Goal: Task Accomplishment & Management: Use online tool/utility

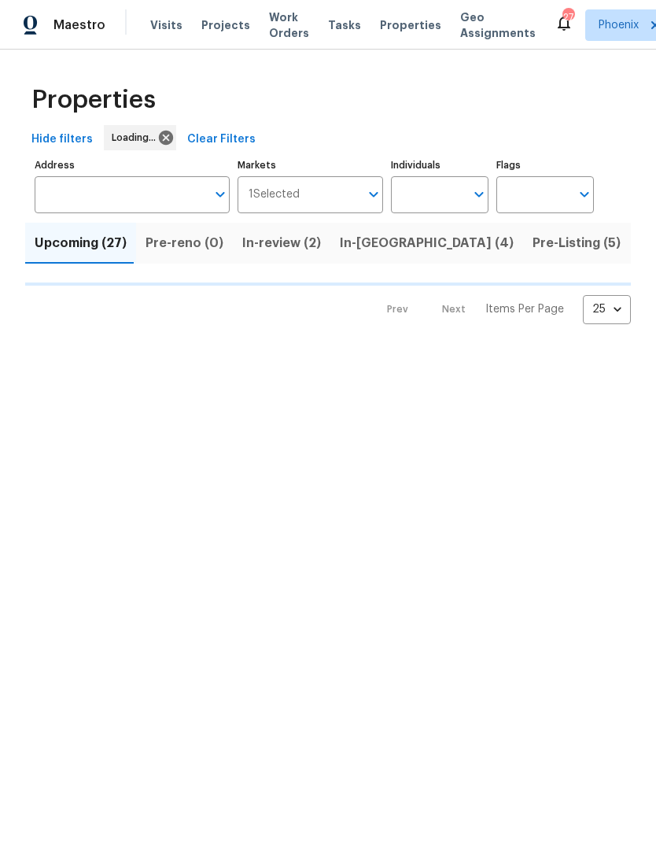
click at [450, 188] on input "Individuals" at bounding box center [428, 194] width 74 height 37
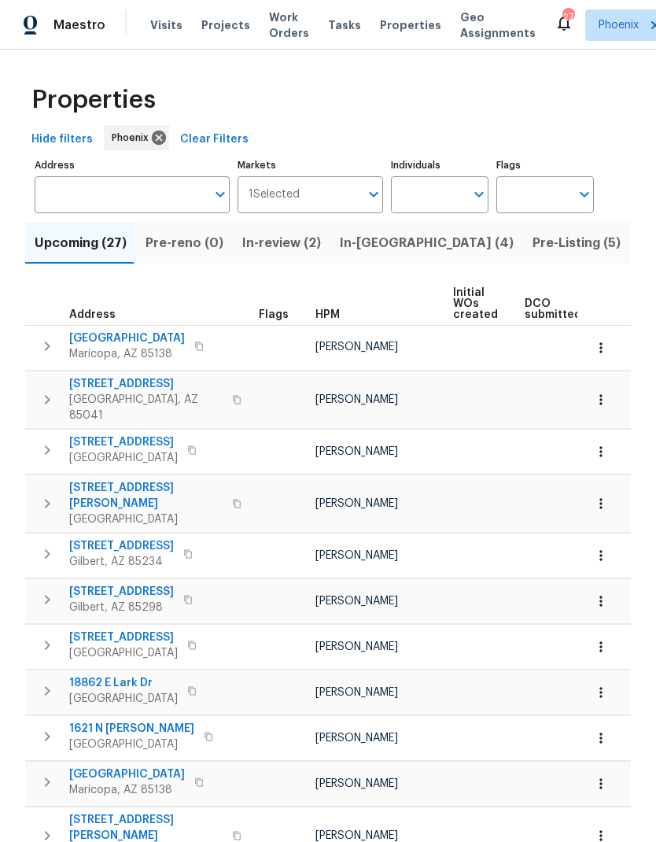
click at [99, 721] on span "1621 N Luther" at bounding box center [131, 729] width 125 height 16
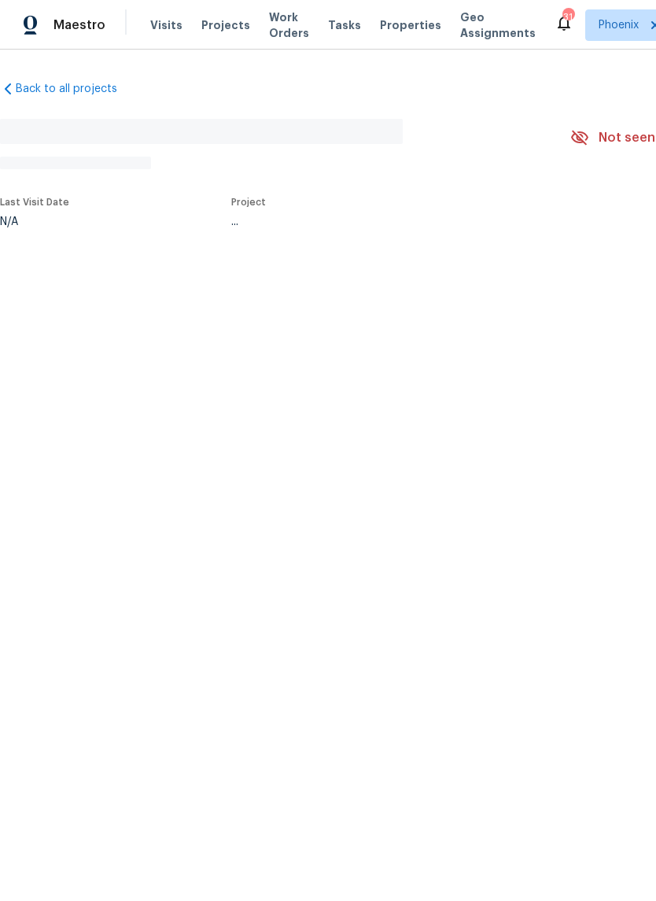
click at [404, 28] on span "Properties" at bounding box center [410, 25] width 61 height 16
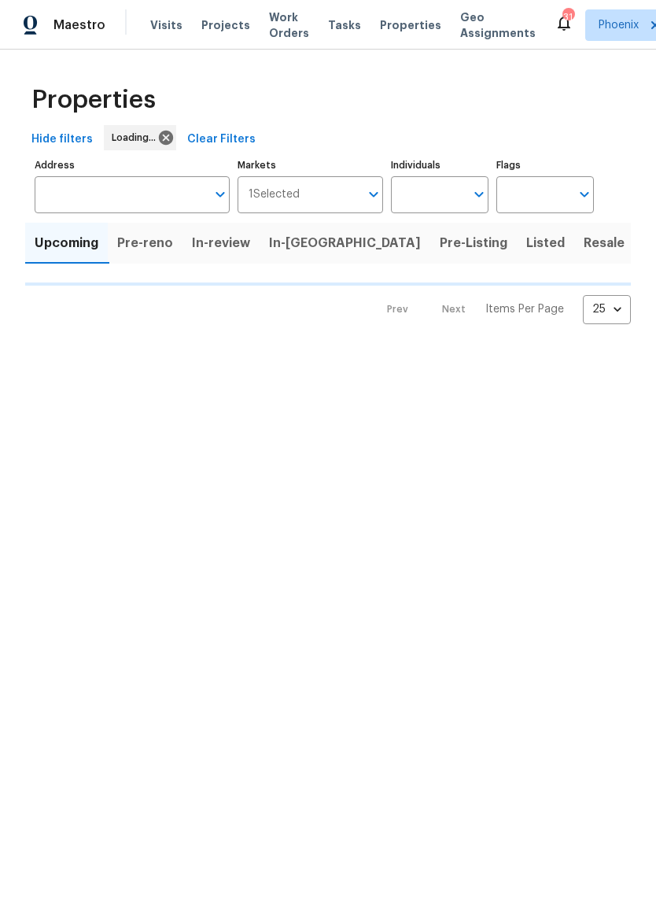
click at [451, 199] on input "Individuals" at bounding box center [428, 194] width 74 height 37
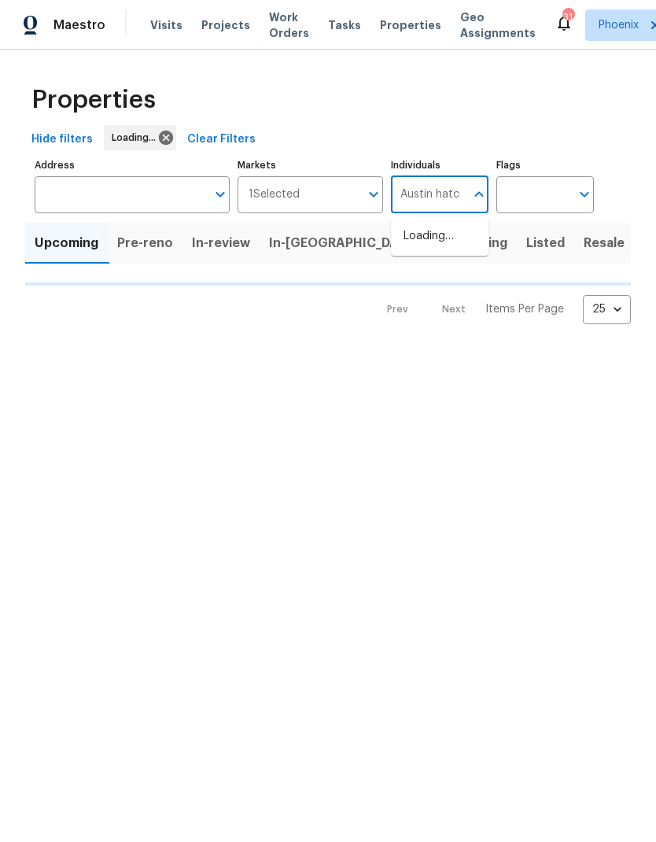
type input "[PERSON_NAME]"
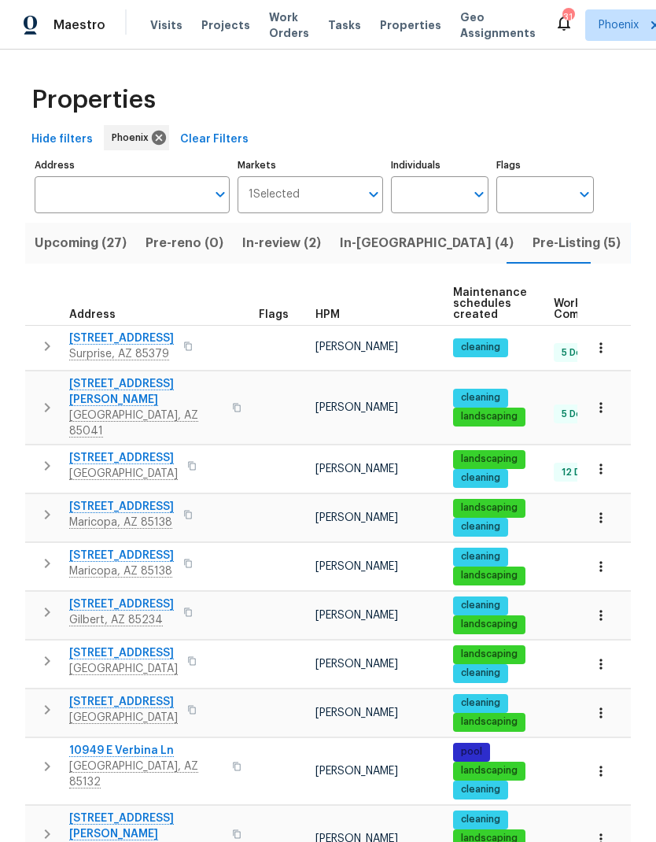
click at [451, 192] on input "Individuals" at bounding box center [428, 194] width 74 height 37
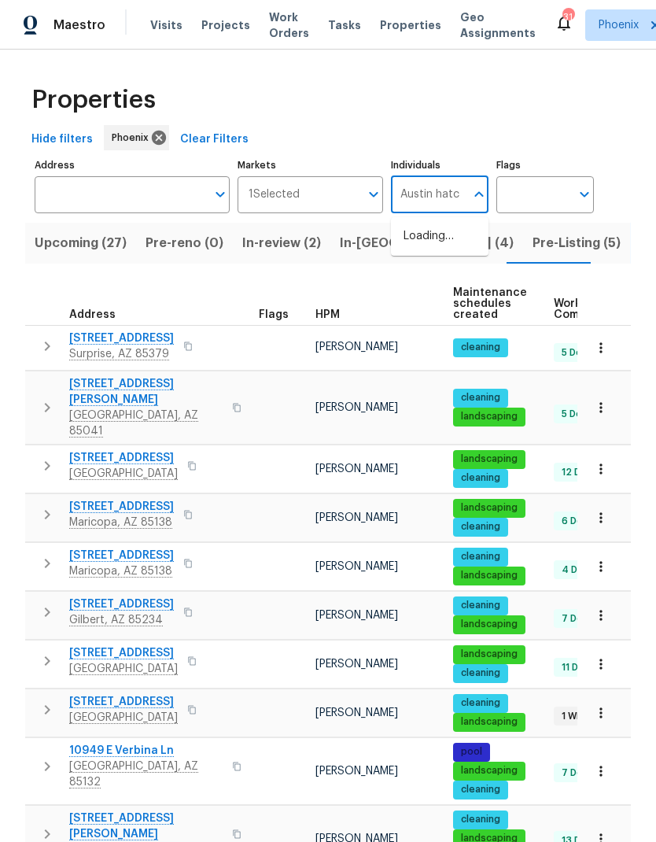
type input "[PERSON_NAME]"
click at [423, 240] on input "checkbox" at bounding box center [420, 244] width 33 height 33
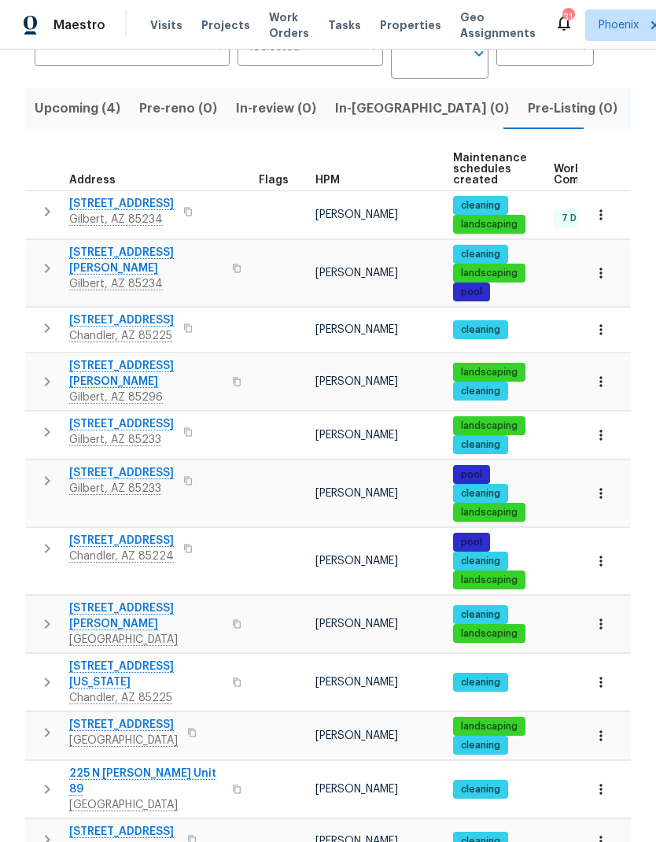
scroll to position [139, 0]
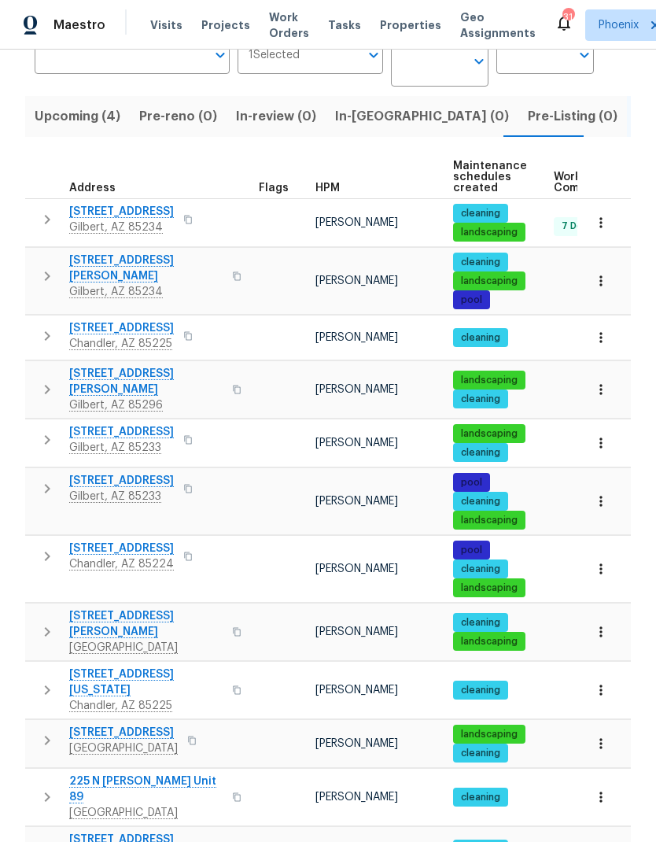
click at [173, 667] on span "[STREET_ADDRESS][US_STATE]" at bounding box center [145, 682] width 153 height 31
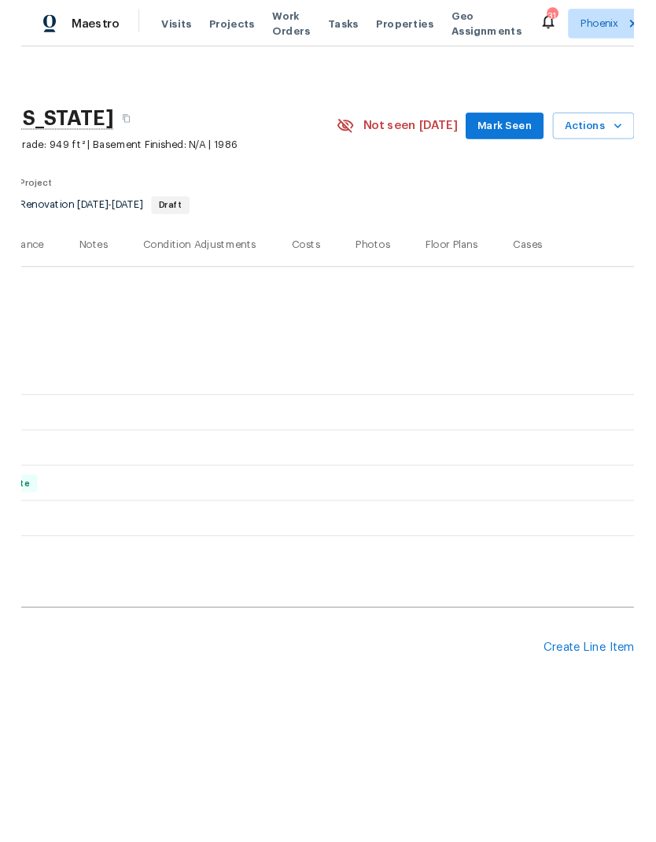
scroll to position [0, 233]
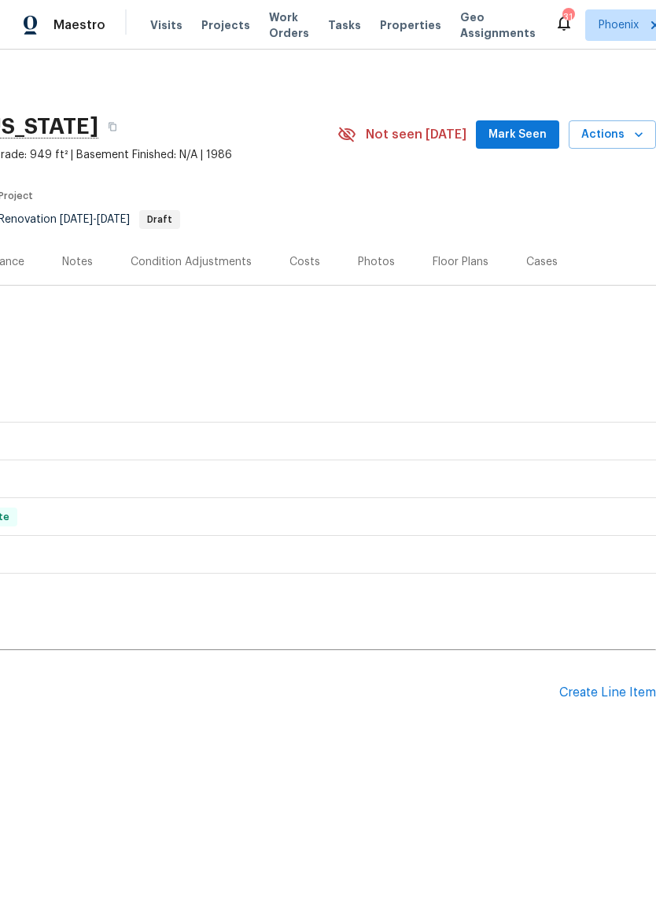
click at [620, 135] on span "Actions" at bounding box center [613, 135] width 62 height 20
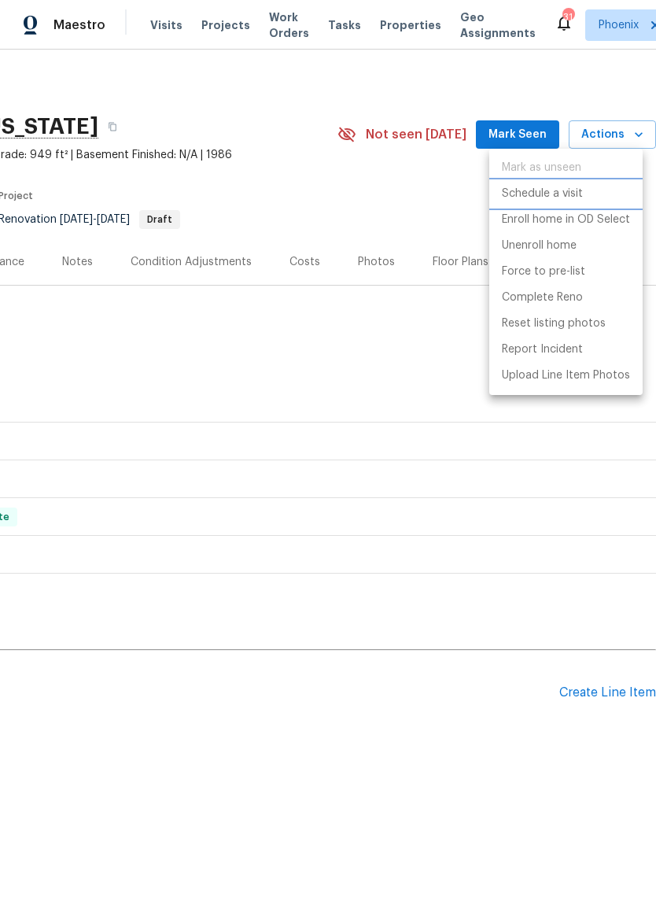
click at [572, 194] on p "Schedule a visit" at bounding box center [542, 194] width 81 height 17
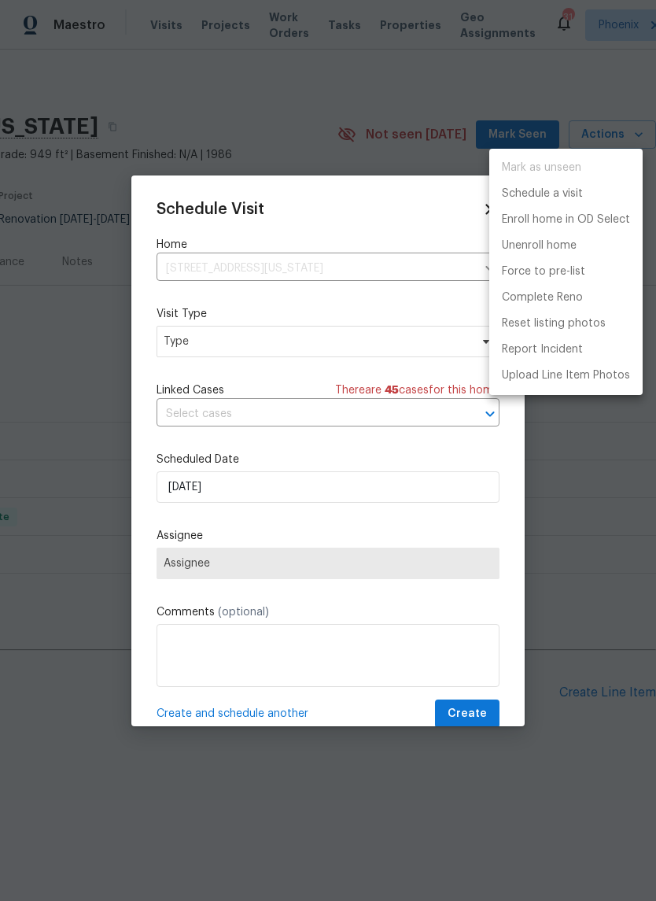
click at [364, 349] on div at bounding box center [328, 450] width 656 height 901
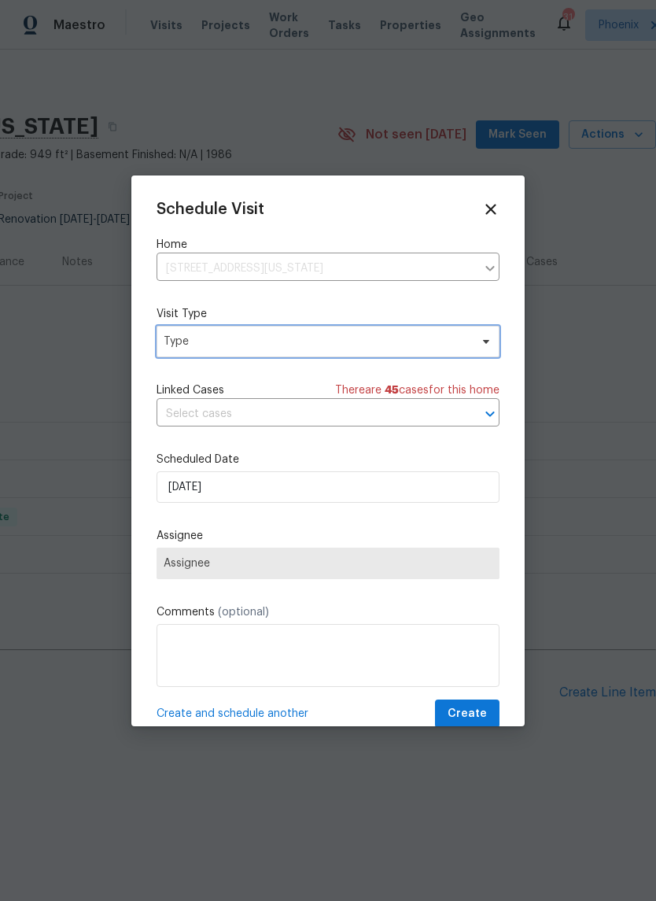
click at [392, 336] on span "Type" at bounding box center [317, 342] width 306 height 16
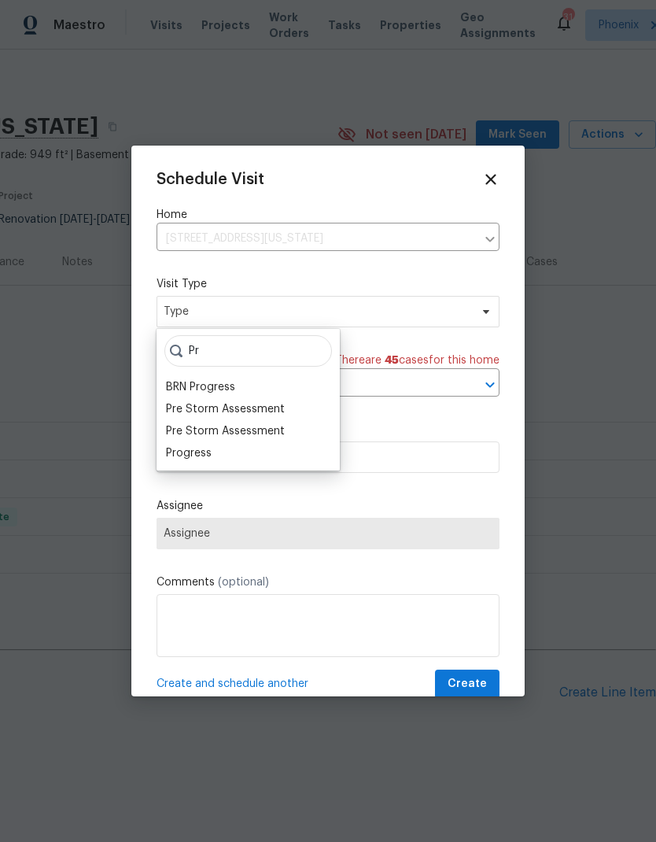
type input "Pr"
click at [224, 452] on div "Progress" at bounding box center [248, 453] width 174 height 22
click at [198, 456] on div "Progress" at bounding box center [189, 453] width 46 height 16
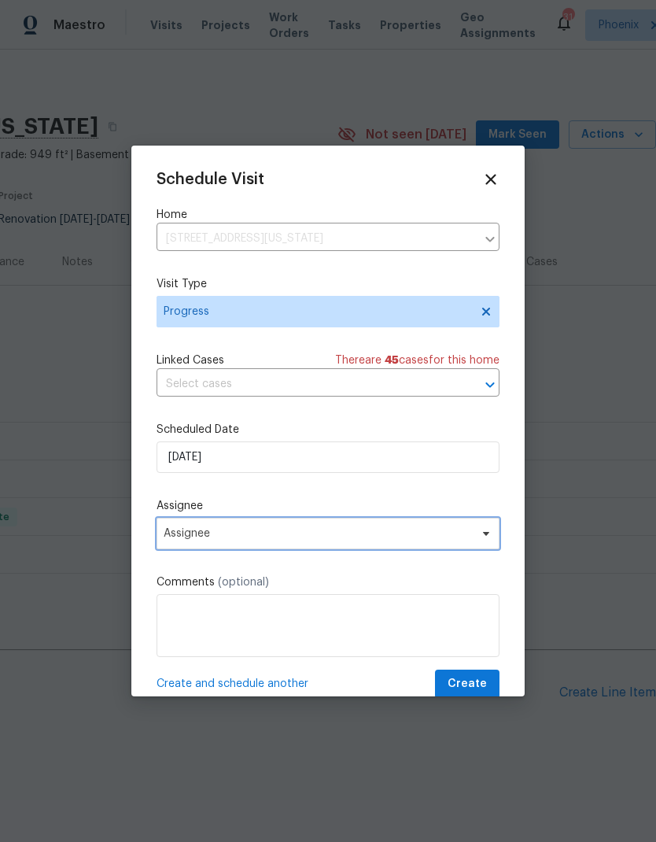
click at [264, 540] on span "Assignee" at bounding box center [318, 533] width 309 height 13
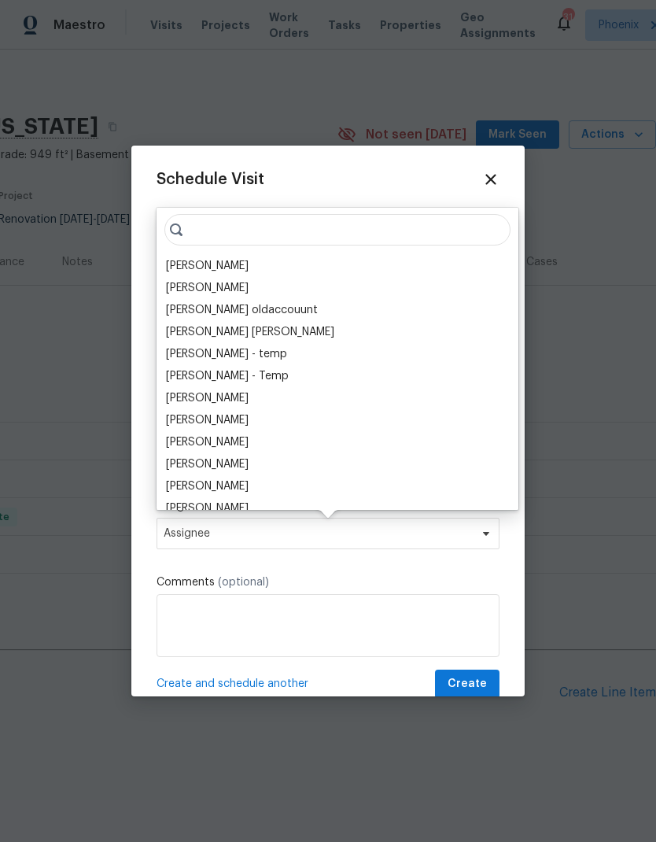
click at [216, 265] on div "[PERSON_NAME]" at bounding box center [207, 266] width 83 height 16
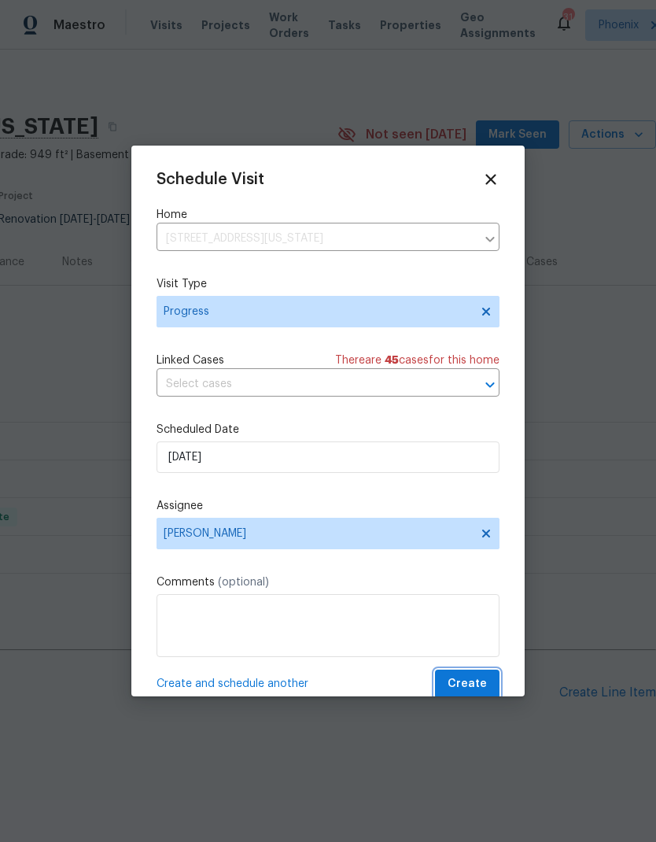
click at [486, 677] on button "Create" at bounding box center [467, 684] width 65 height 29
